Goal: Task Accomplishment & Management: Manage account settings

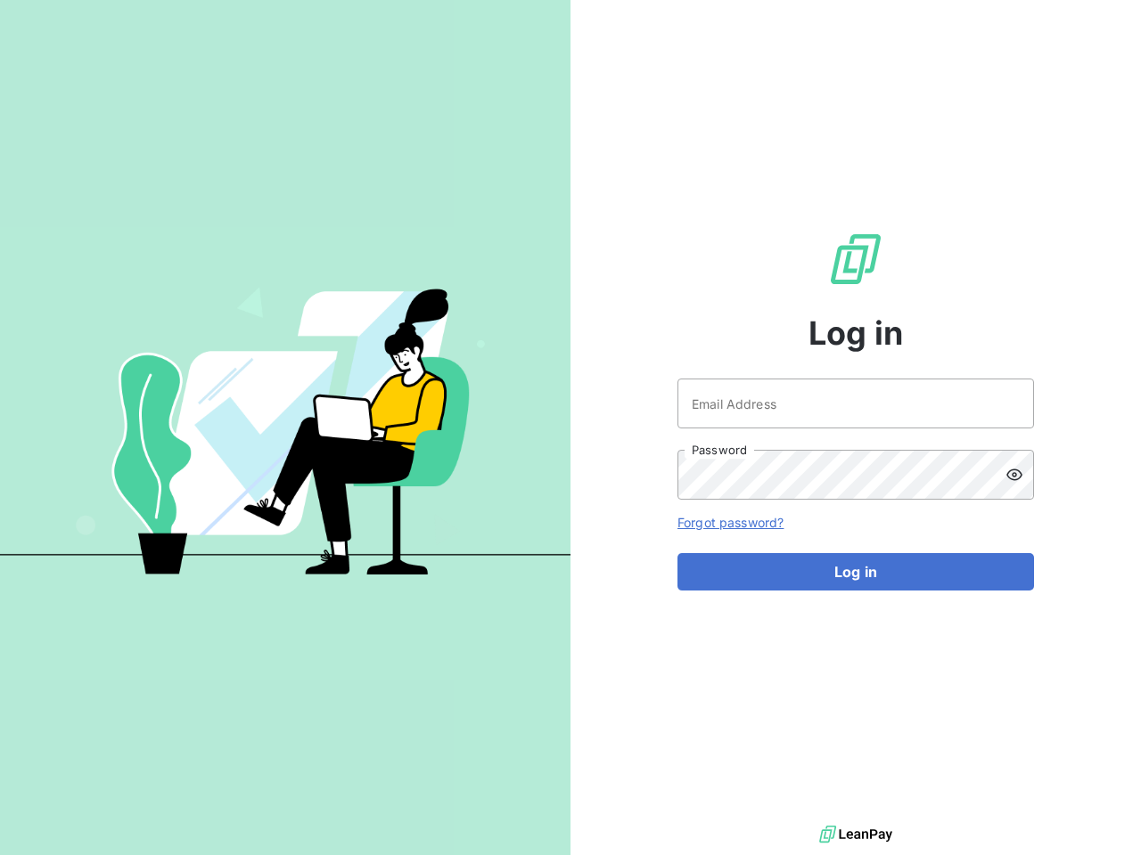
click at [570, 428] on div "Log in Email Address Password Forgot password? Log in" at bounding box center [855, 411] width 570 height 822
click at [1019, 475] on icon at bounding box center [1014, 475] width 18 height 18
